Goal: Task Accomplishment & Management: Manage account settings

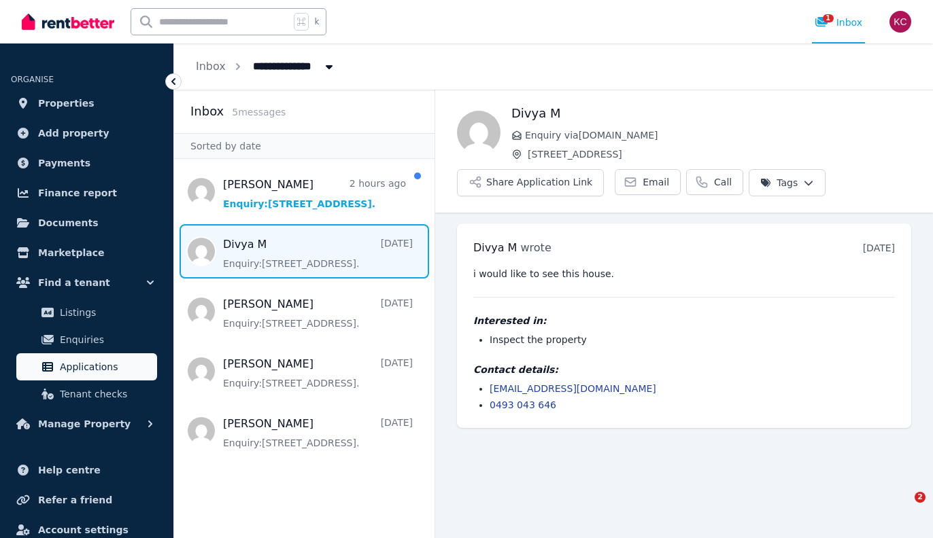
click at [75, 360] on span "Applications" at bounding box center [106, 367] width 92 height 16
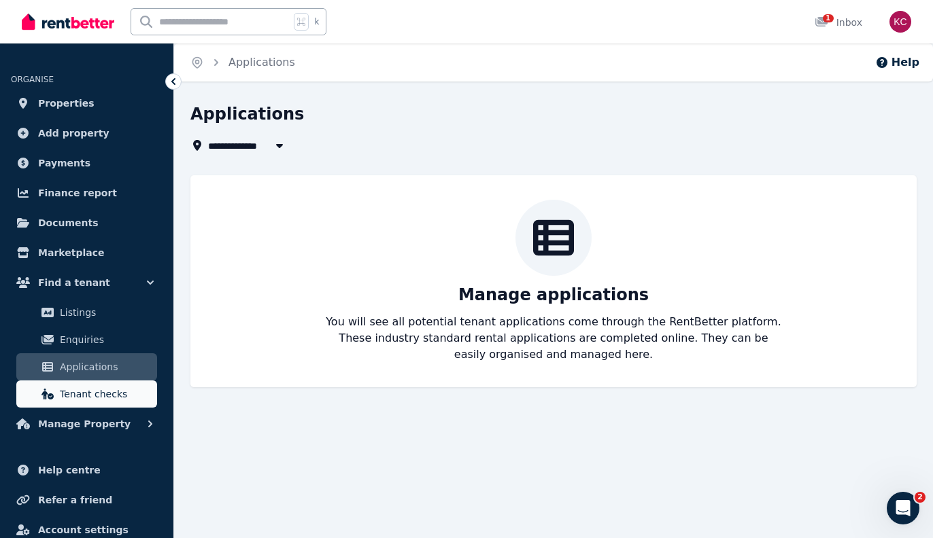
click at [88, 391] on span "Tenant checks" at bounding box center [106, 394] width 92 height 16
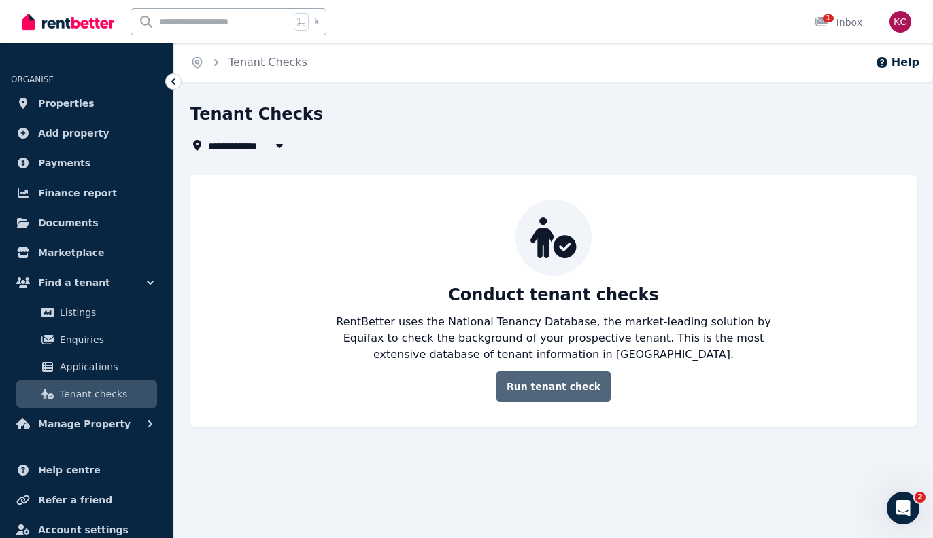
click at [570, 381] on link "Run tenant check" at bounding box center [553, 386] width 114 height 31
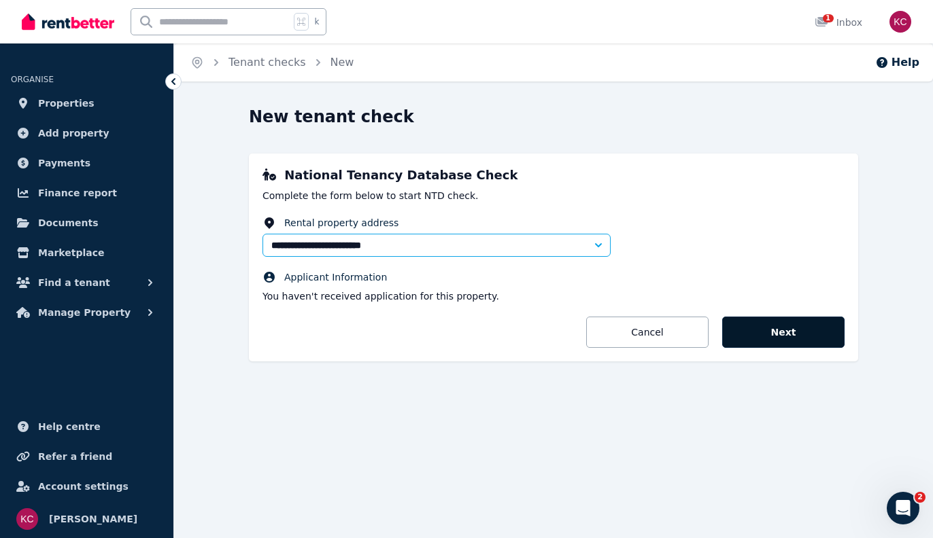
click at [778, 348] on button "Next" at bounding box center [783, 332] width 122 height 31
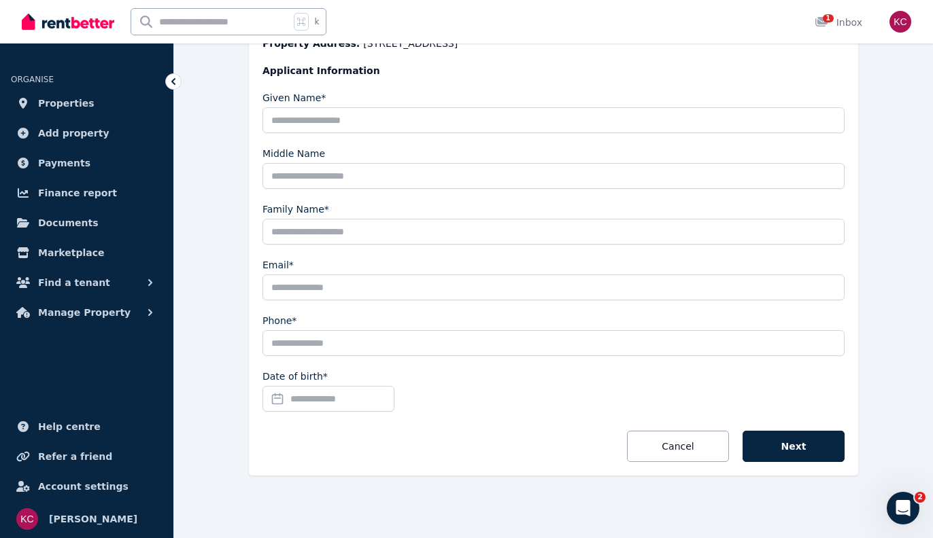
scroll to position [238, 0]
click at [71, 103] on span "Properties" at bounding box center [66, 103] width 56 height 16
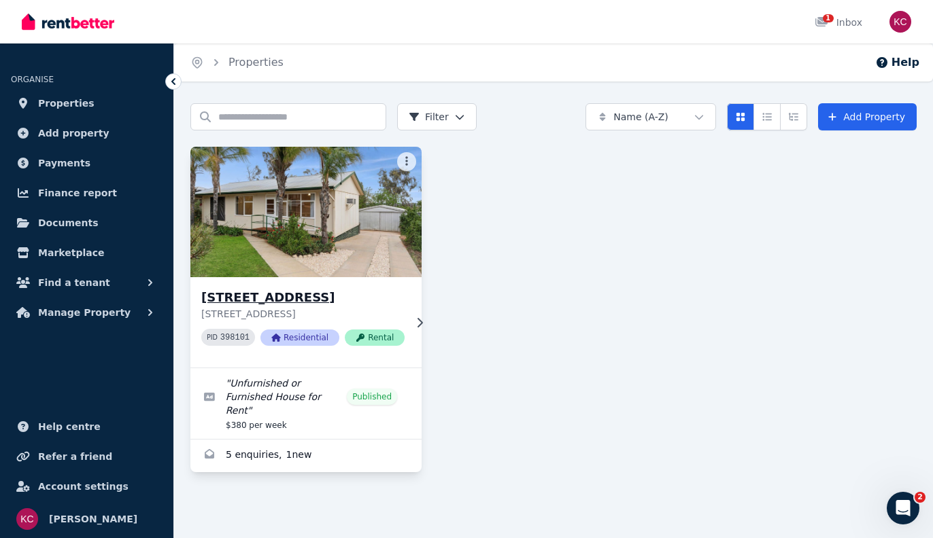
click at [281, 294] on h3 "[STREET_ADDRESS]" at bounding box center [302, 297] width 203 height 19
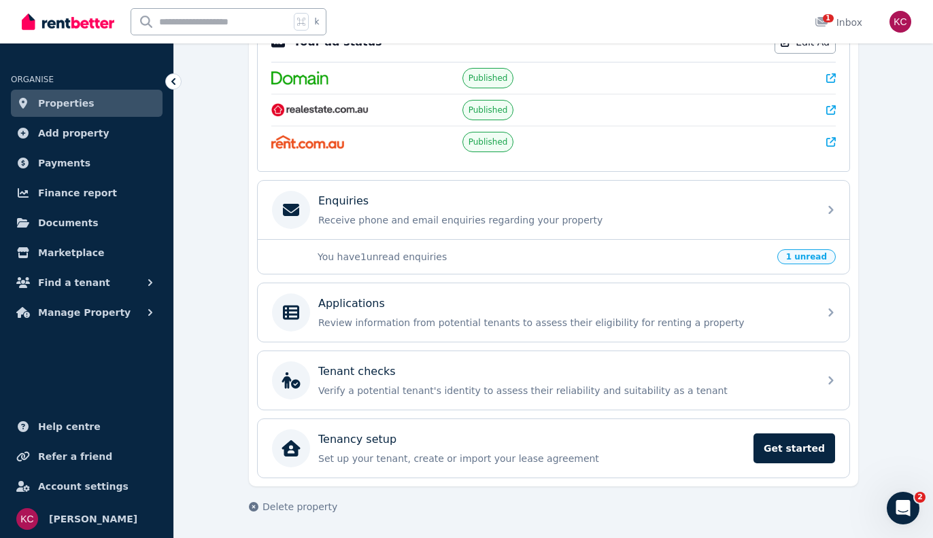
scroll to position [317, 0]
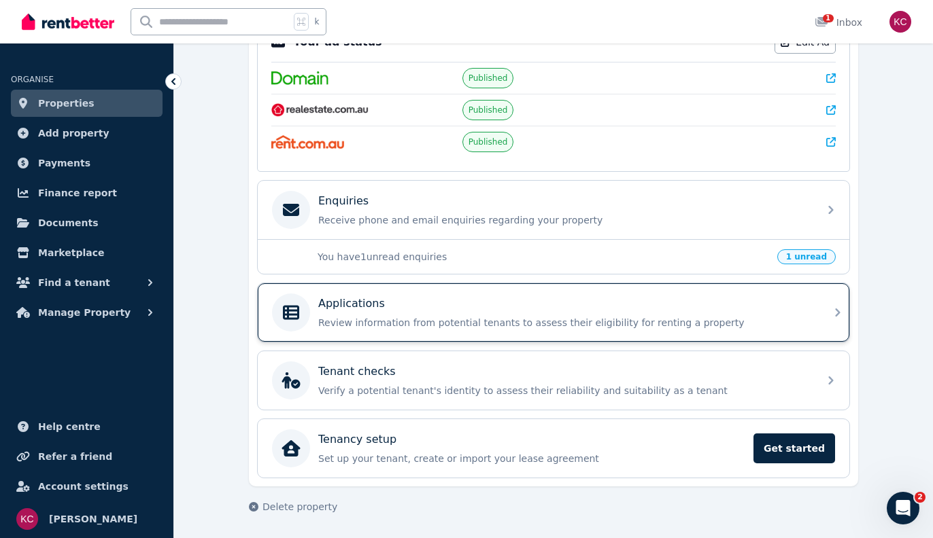
click at [715, 301] on div "Applications" at bounding box center [564, 304] width 492 height 16
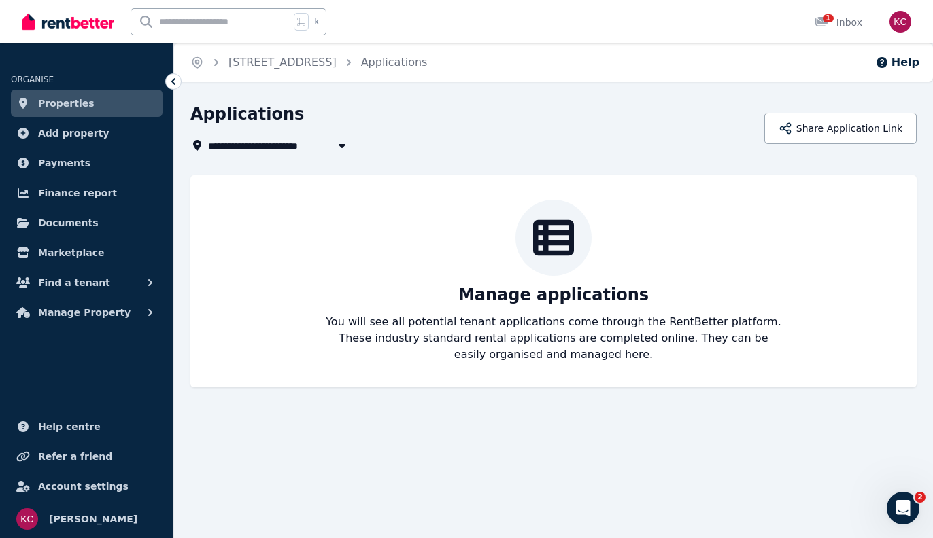
click at [549, 229] on icon at bounding box center [553, 237] width 41 height 41
click at [86, 101] on link "Properties" at bounding box center [87, 103] width 152 height 27
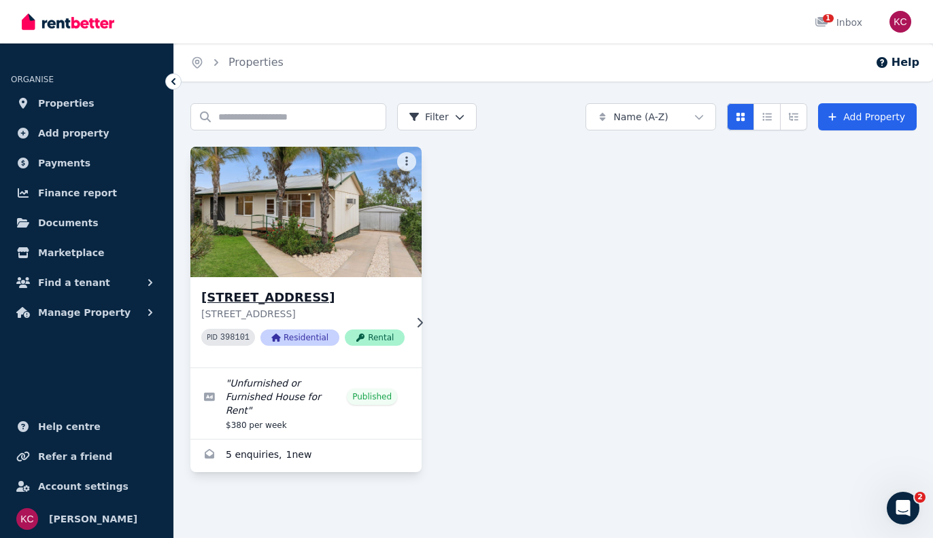
click at [288, 296] on h3 "[STREET_ADDRESS]" at bounding box center [302, 297] width 203 height 19
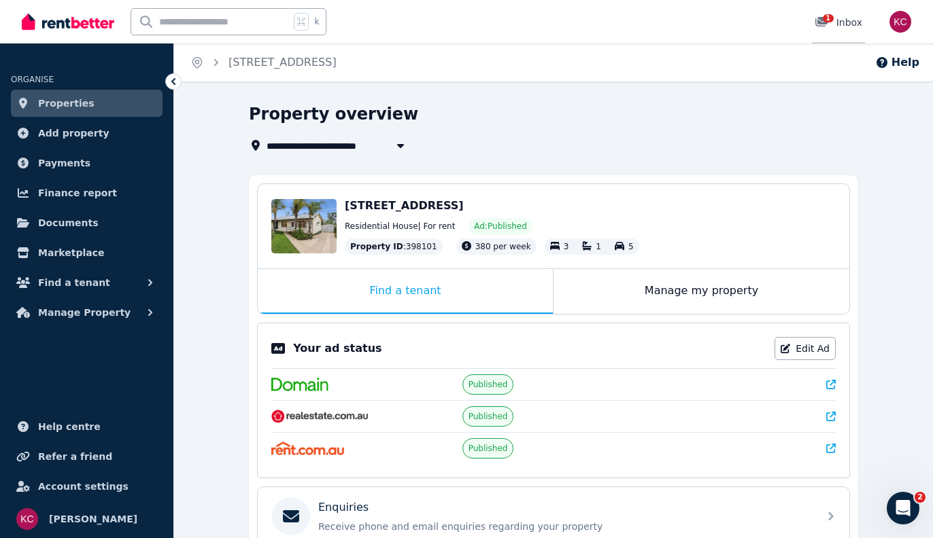
click at [827, 19] on span "1" at bounding box center [827, 18] width 11 height 8
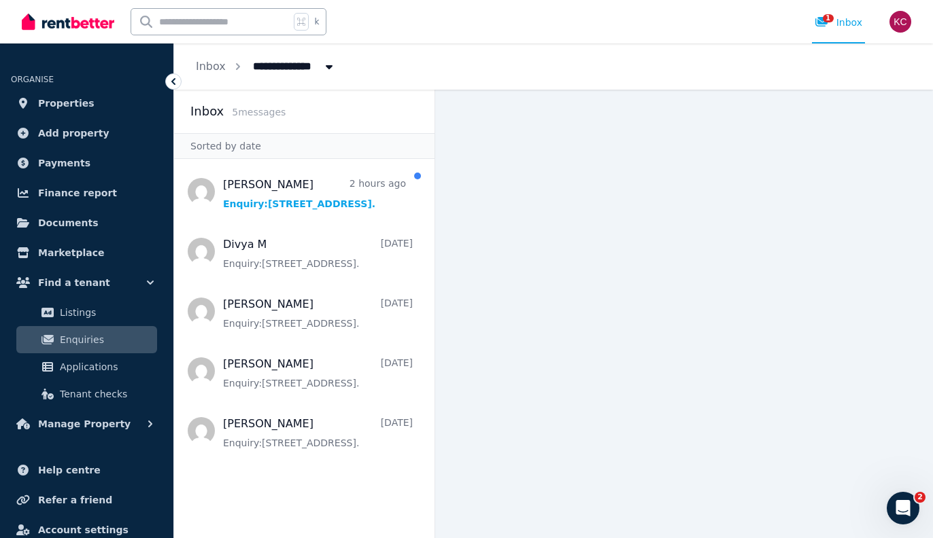
click at [900, 499] on icon "Open Intercom Messenger" at bounding box center [903, 509] width 22 height 22
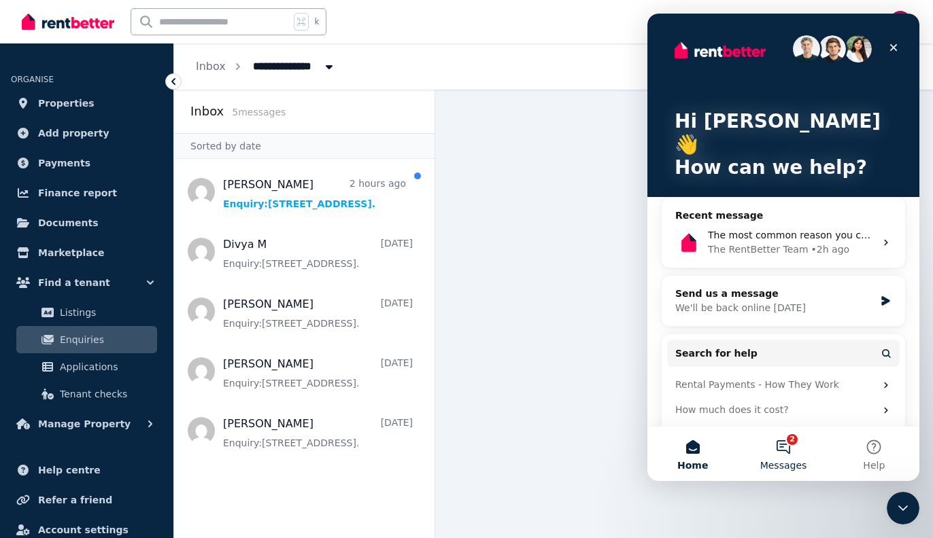
click at [780, 442] on button "2 Messages" at bounding box center [782, 454] width 90 height 54
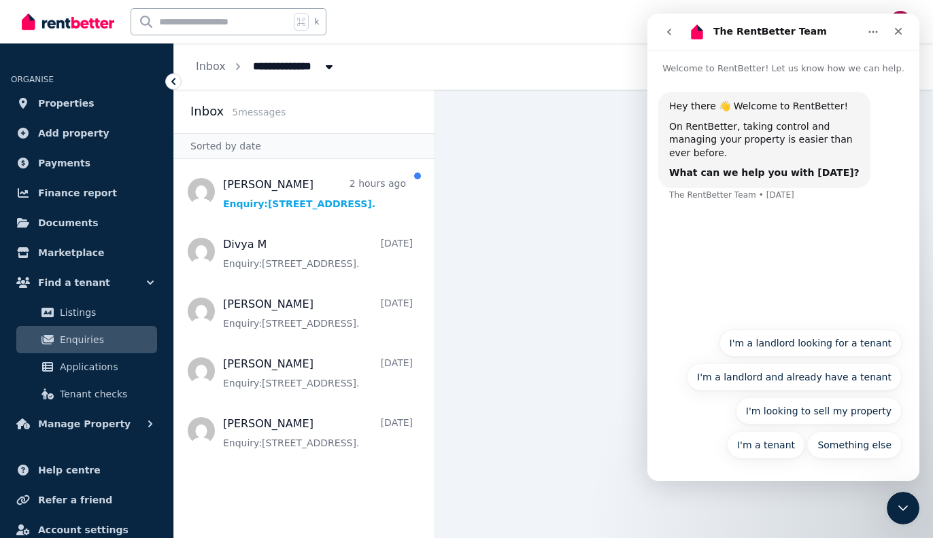
click at [665, 27] on icon "go back" at bounding box center [668, 32] width 11 height 11
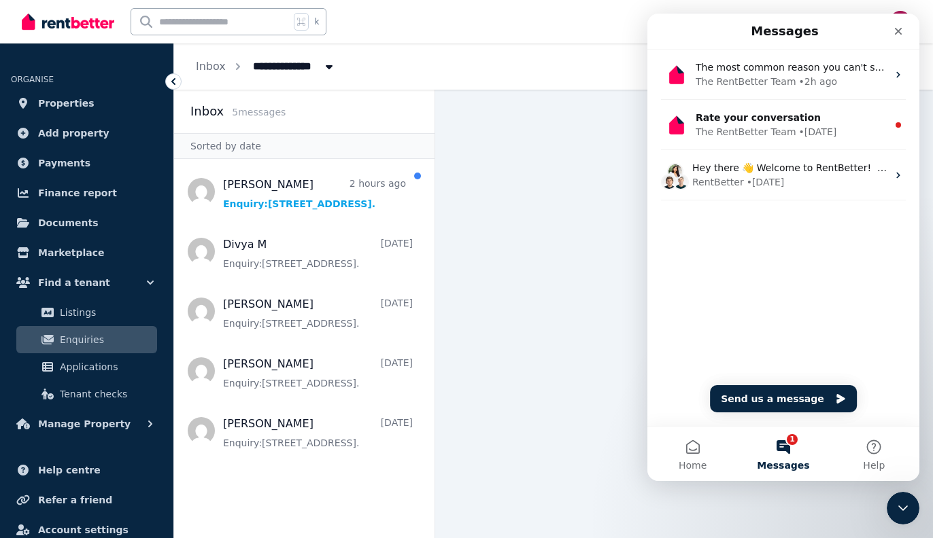
click at [754, 394] on button "Send us a message" at bounding box center [783, 398] width 147 height 27
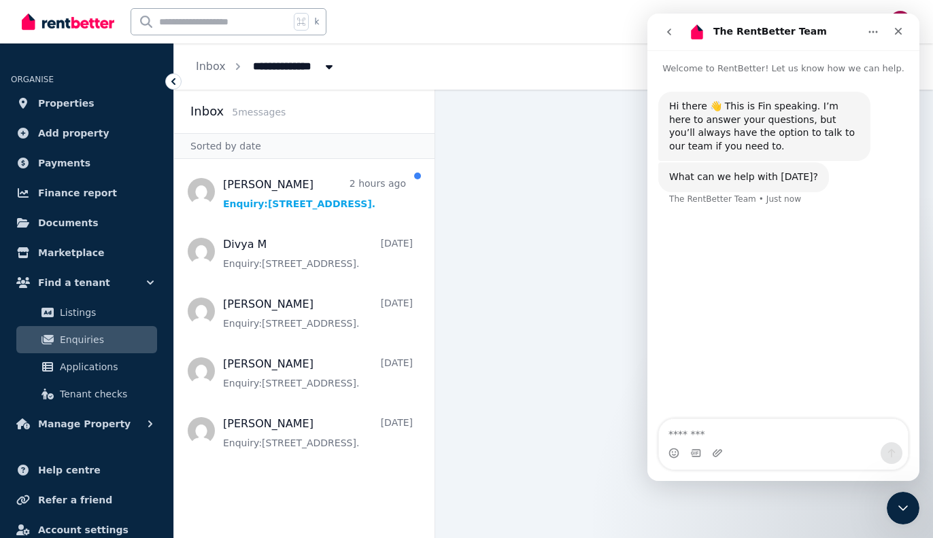
click at [702, 431] on textarea "Message…" at bounding box center [783, 430] width 249 height 23
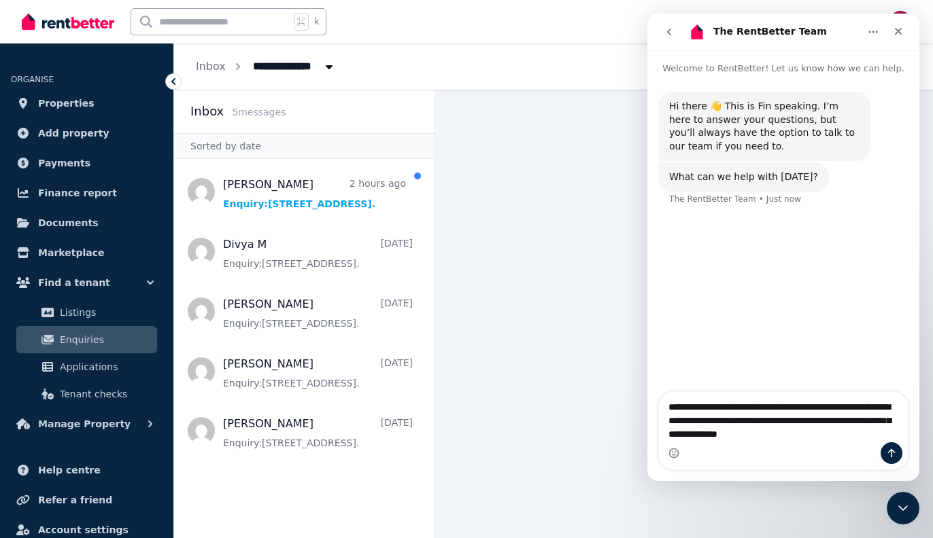
type textarea "**********"
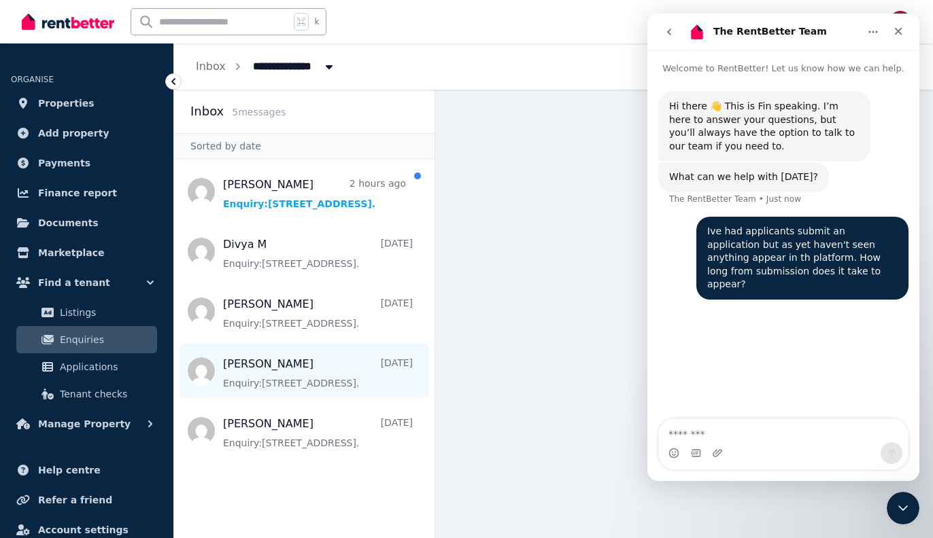
click at [301, 371] on span "Message list" at bounding box center [304, 371] width 260 height 54
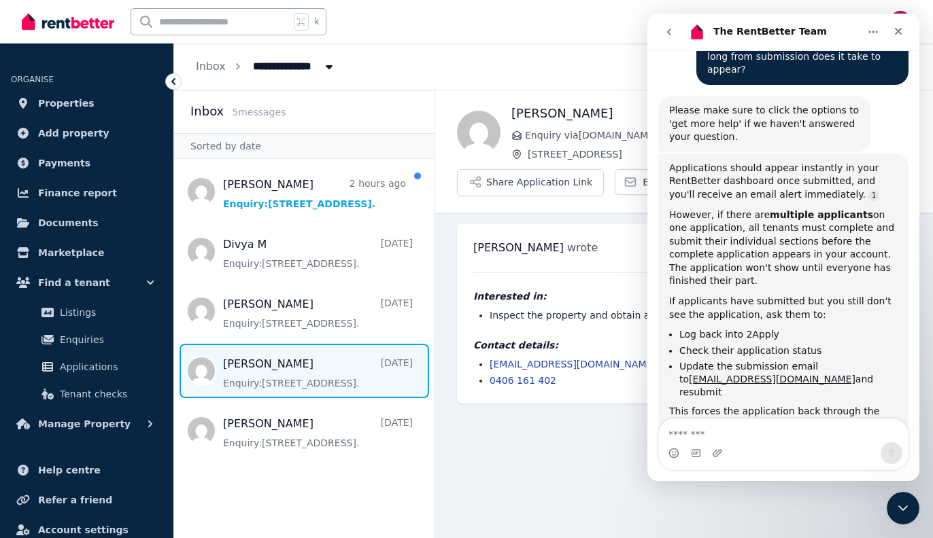
scroll to position [243, 0]
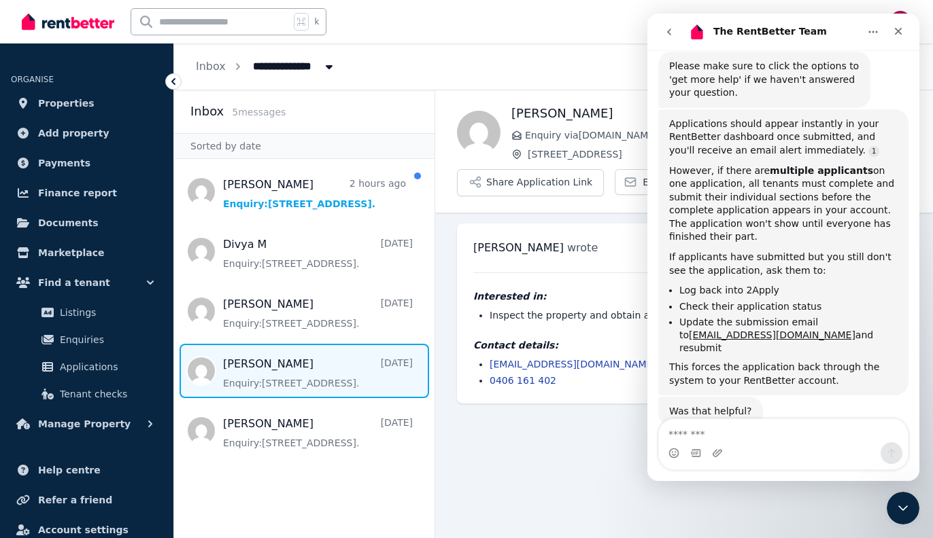
click at [664, 30] on icon "go back" at bounding box center [668, 32] width 11 height 11
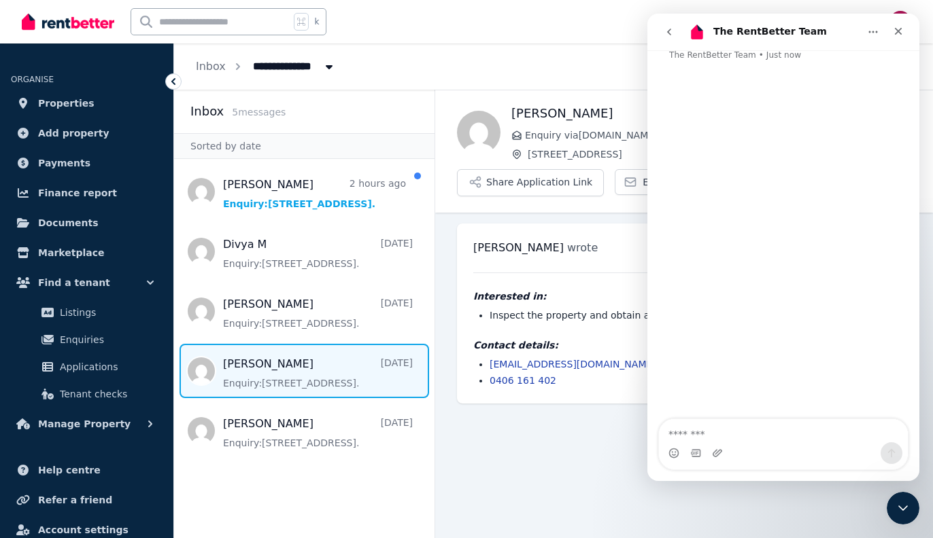
scroll to position [141, 0]
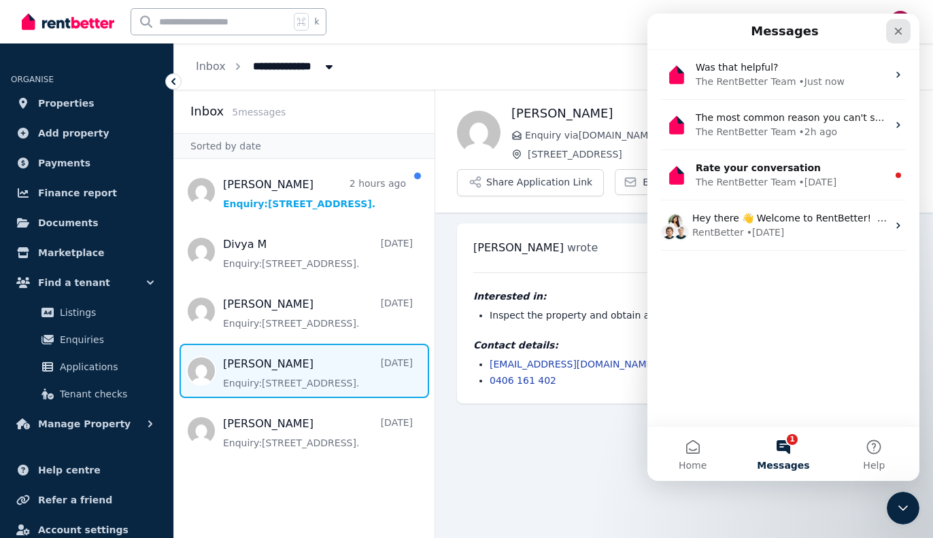
click at [895, 25] on div "Close" at bounding box center [898, 31] width 24 height 24
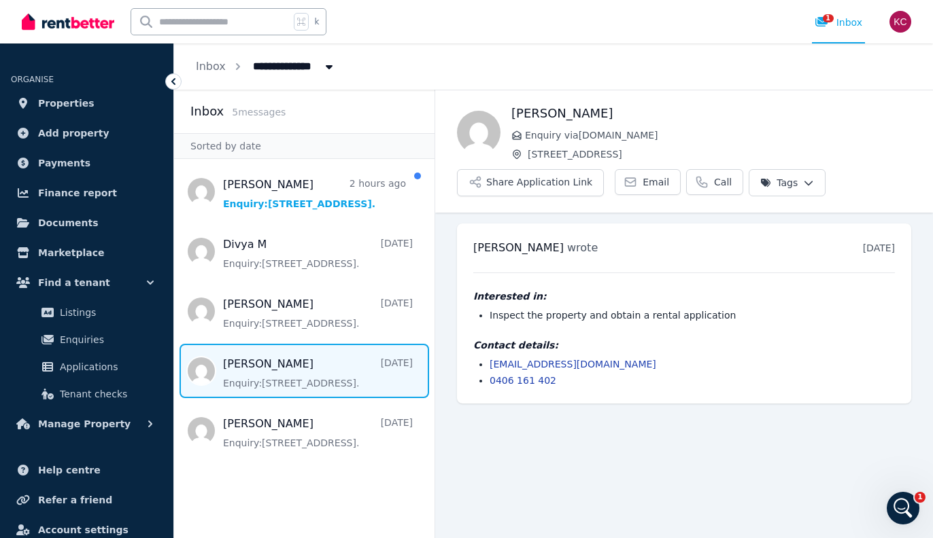
scroll to position [0, 0]
click at [831, 14] on span "1" at bounding box center [827, 18] width 11 height 8
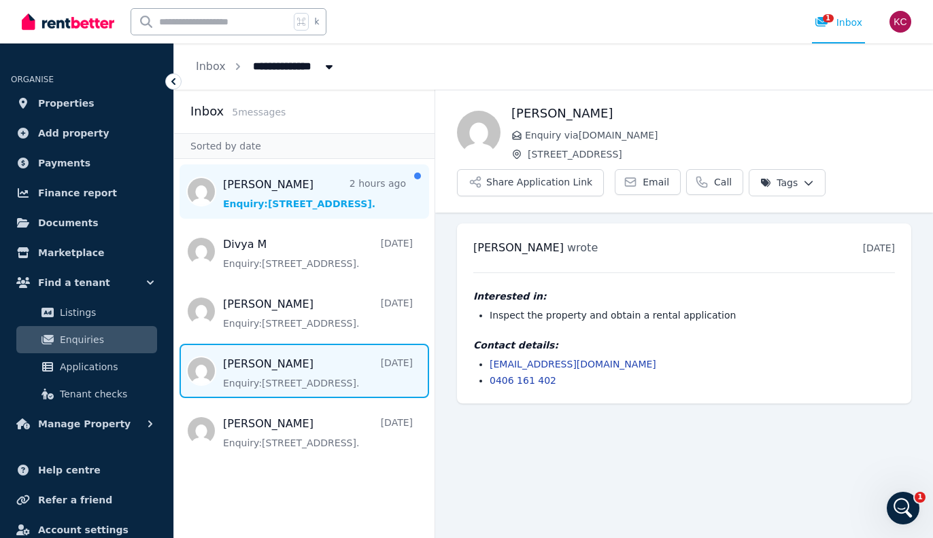
click at [288, 192] on span "Message list" at bounding box center [304, 191] width 260 height 54
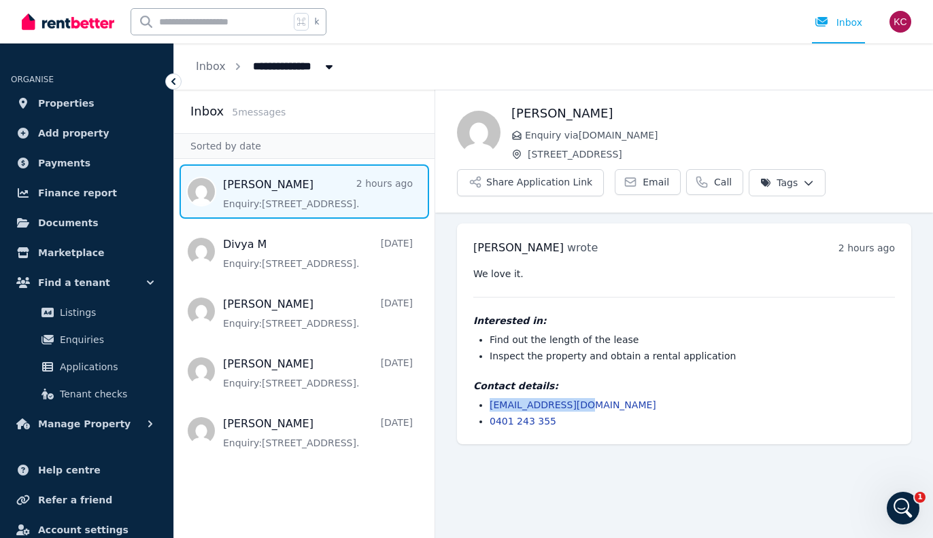
drag, startPoint x: 587, startPoint y: 406, endPoint x: 487, endPoint y: 407, distance: 99.2
click at [487, 407] on ul "elrmcjm8@gmail.com 0401 243 355" at bounding box center [683, 413] width 421 height 30
copy link "elrmcjm8@gmail.com"
click at [650, 404] on li "elrmcjm8@gmail.com" at bounding box center [691, 405] width 405 height 14
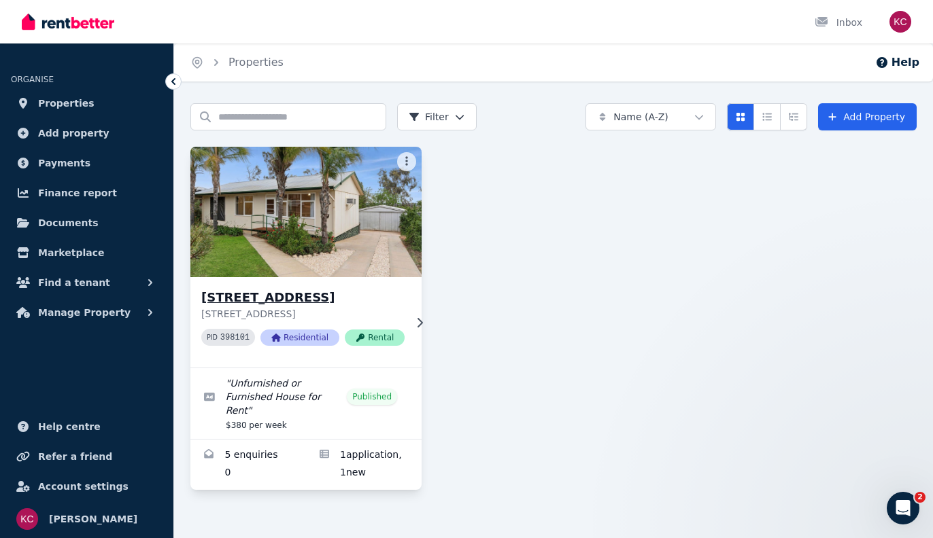
click at [294, 295] on h3 "[STREET_ADDRESS]" at bounding box center [302, 297] width 203 height 19
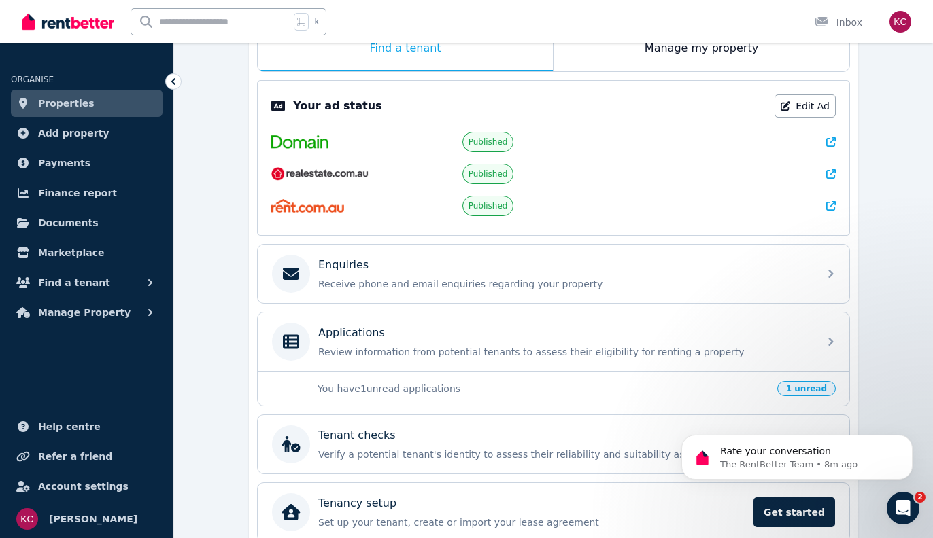
scroll to position [260, 0]
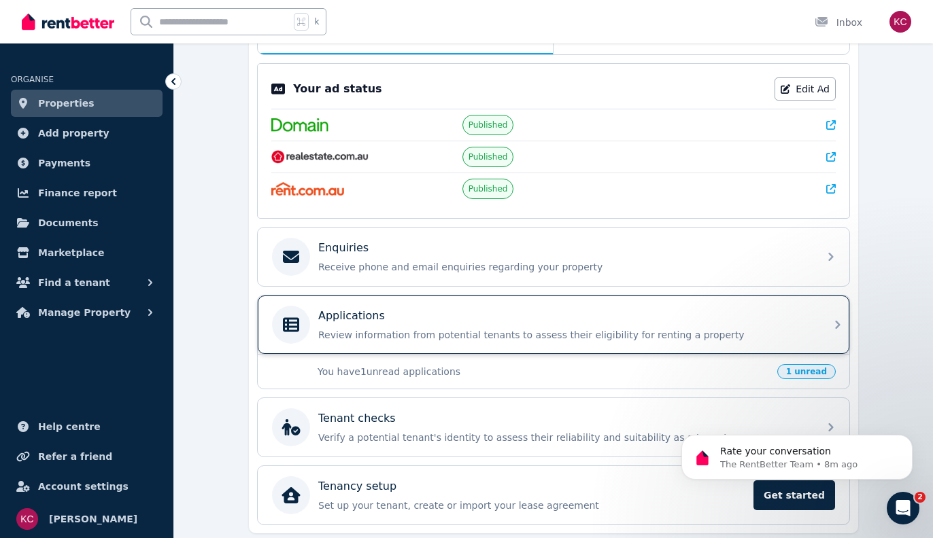
click at [478, 342] on p "Review information from potential tenants to assess their eligibility for renti…" at bounding box center [564, 335] width 492 height 14
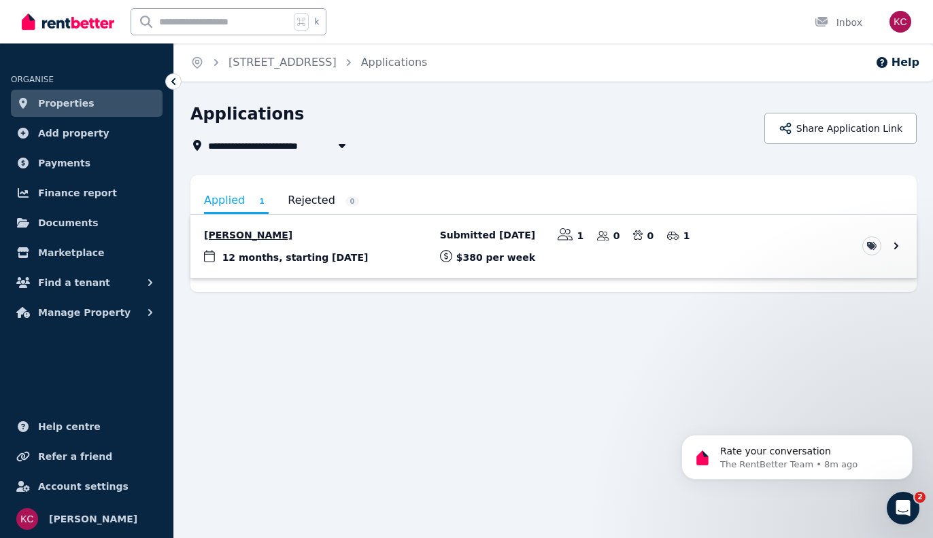
click at [787, 239] on link "View application: Divya Molayil" at bounding box center [553, 246] width 726 height 63
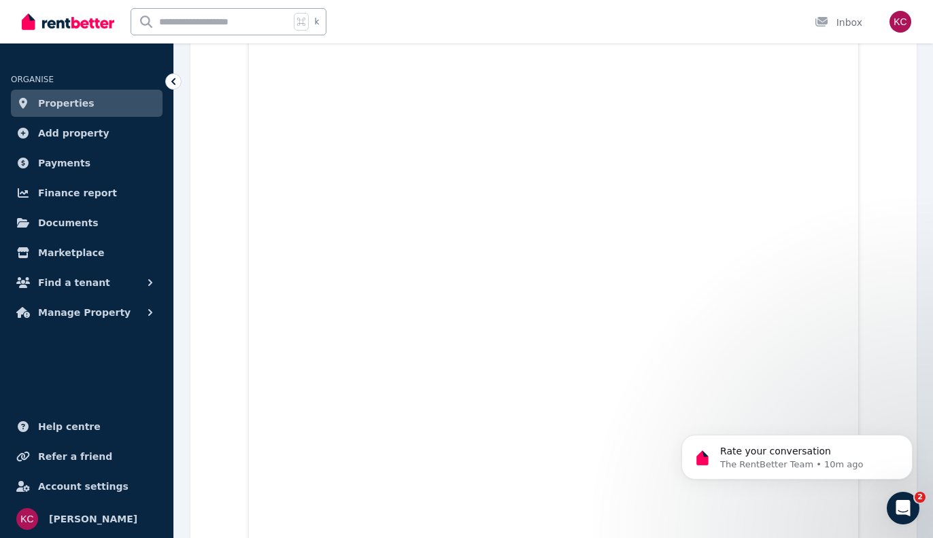
scroll to position [736, 0]
